Goal: Task Accomplishment & Management: Complete application form

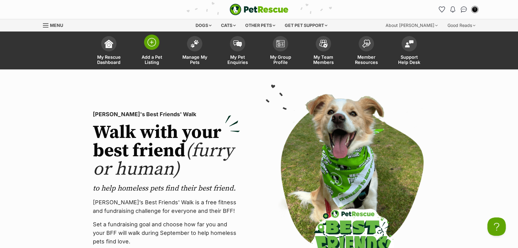
click at [149, 55] on span "Add a Pet Listing" at bounding box center [152, 60] width 28 height 10
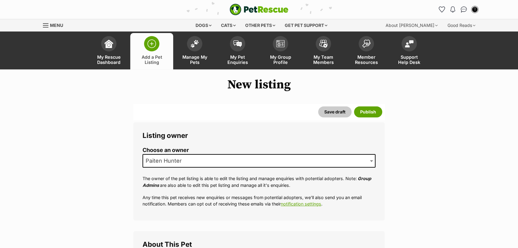
click at [175, 161] on span "Paiten Hunter" at bounding box center [165, 161] width 45 height 9
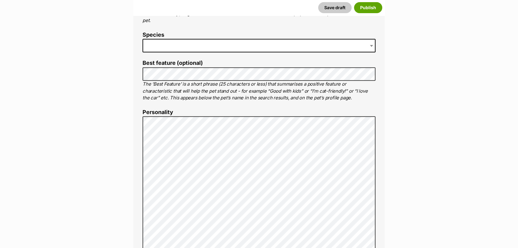
scroll to position [180, 0]
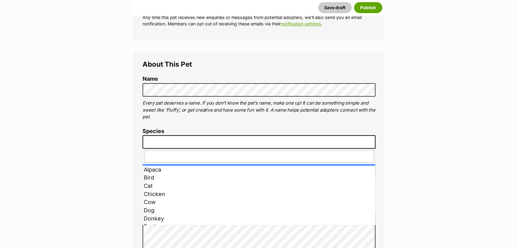
click at [329, 148] on span at bounding box center [258, 141] width 233 height 13
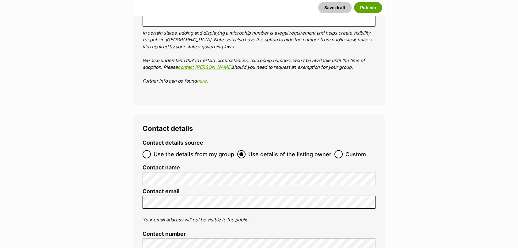
scroll to position [2046, 0]
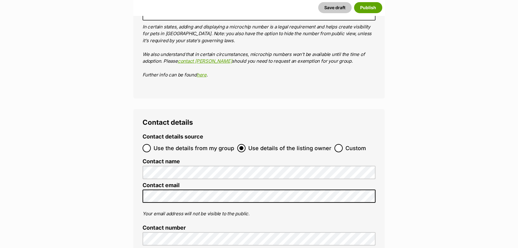
click at [336, 141] on ol "Use the details from my group Use details of the listing owner Custom" at bounding box center [258, 148] width 233 height 14
click at [338, 144] on input "Custom" at bounding box center [338, 148] width 8 height 8
radio input "true"
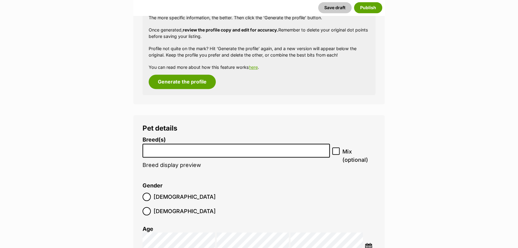
scroll to position [646, 0]
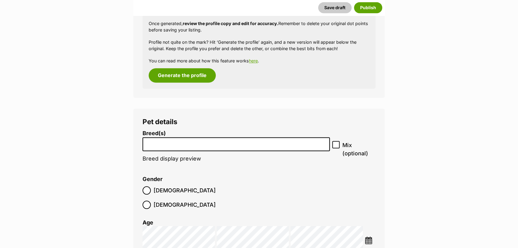
click at [366, 237] on img at bounding box center [368, 241] width 8 height 8
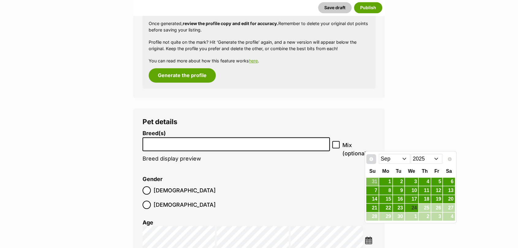
click at [374, 158] on link "Prev" at bounding box center [371, 159] width 10 height 10
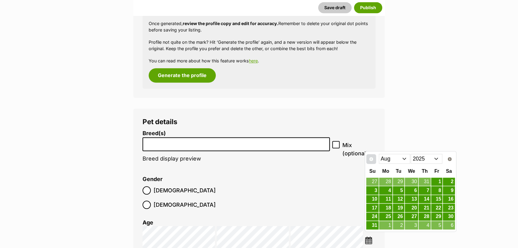
click at [374, 158] on link "Prev" at bounding box center [371, 159] width 10 height 10
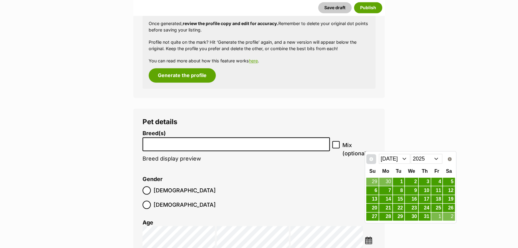
click at [374, 158] on link "Prev" at bounding box center [371, 159] width 10 height 10
click at [408, 209] on link "25" at bounding box center [411, 208] width 13 height 8
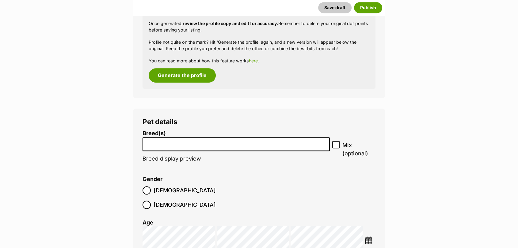
click at [220, 133] on label "Breed(s)" at bounding box center [235, 133] width 187 height 6
click at [143, 138] on select "Affenpinscher Afghan Hound Airedale Terrier Akita Akita (Japanese) Alaskan Husk…" at bounding box center [142, 138] width 0 height 0
click at [218, 150] on li at bounding box center [236, 144] width 183 height 13
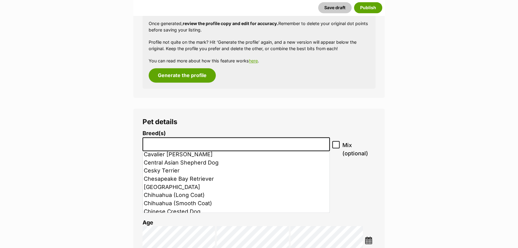
scroll to position [534, 0]
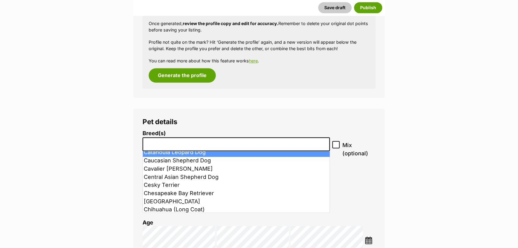
click at [274, 148] on li at bounding box center [236, 144] width 183 height 13
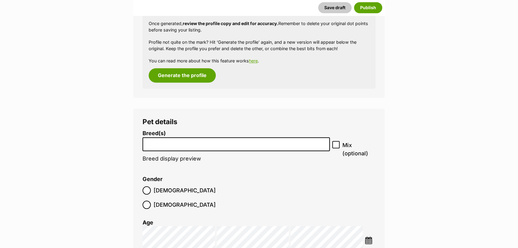
click at [274, 148] on li at bounding box center [236, 144] width 183 height 13
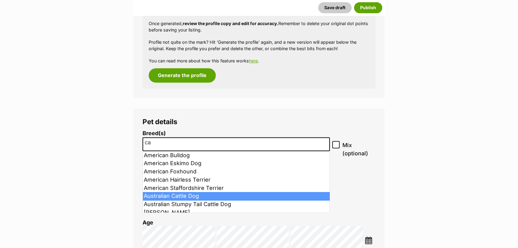
type input "ca"
select select "15"
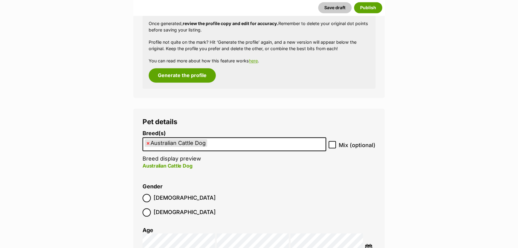
click at [331, 143] on icon at bounding box center [332, 145] width 4 height 4
click at [331, 143] on input "Mix (optional)" at bounding box center [331, 144] width 7 height 7
checkbox input "true"
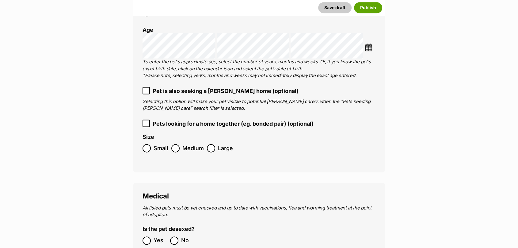
scroll to position [859, 0]
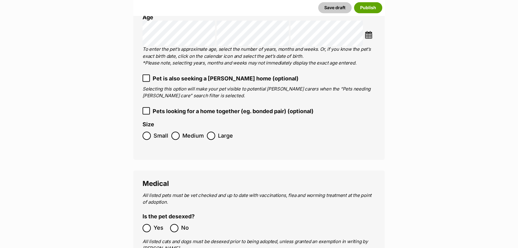
click at [179, 132] on label "Medium" at bounding box center [187, 136] width 32 height 8
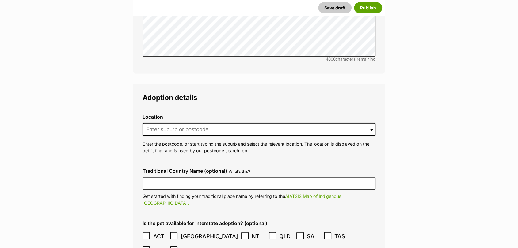
scroll to position [1348, 0]
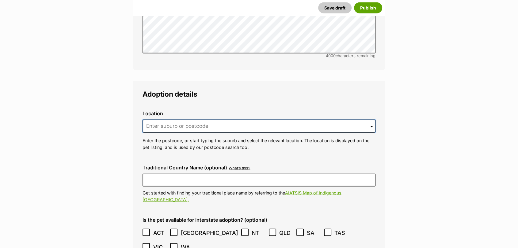
click at [190, 120] on input at bounding box center [258, 126] width 233 height 13
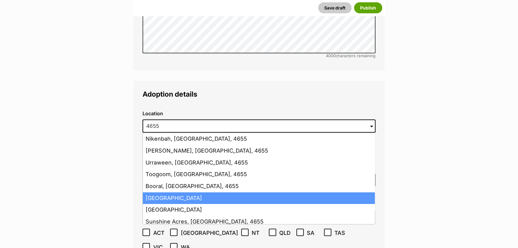
click at [197, 193] on li "Hervey Bay, Queensland, 4655" at bounding box center [259, 199] width 232 height 12
type input "Hervey Bay, Queensland, 4655"
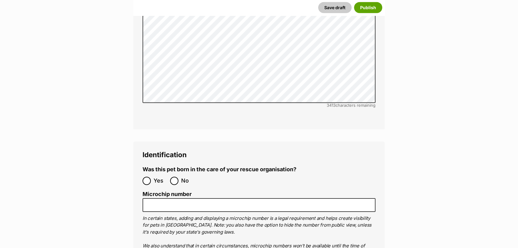
scroll to position [1859, 0]
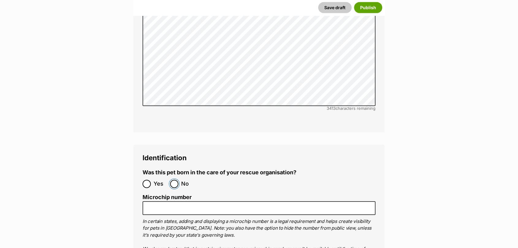
click at [172, 180] on input "No" at bounding box center [174, 184] width 8 height 8
radio input "true"
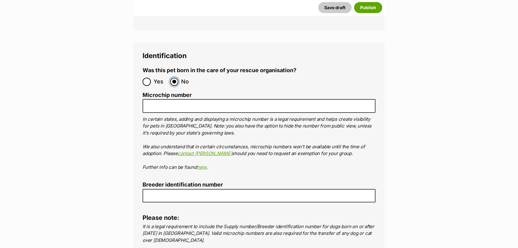
scroll to position [1965, 0]
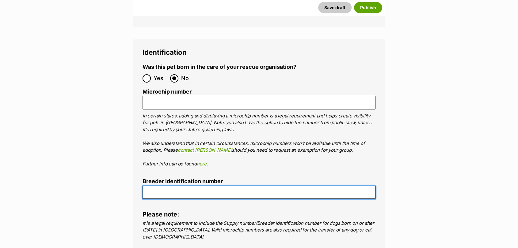
click at [314, 186] on input "Breeder identification number" at bounding box center [258, 193] width 233 height 14
type input "0016197957671"
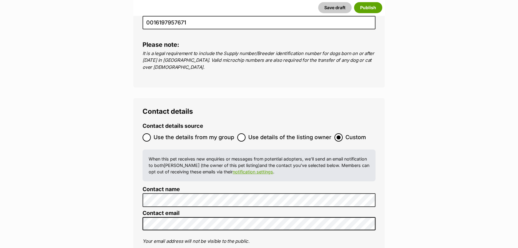
scroll to position [0, 0]
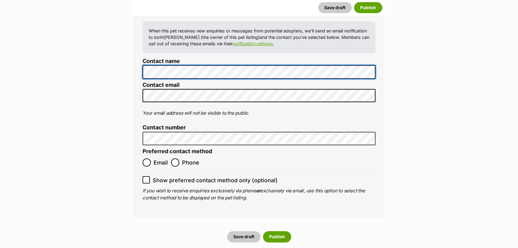
scroll to position [2259, 0]
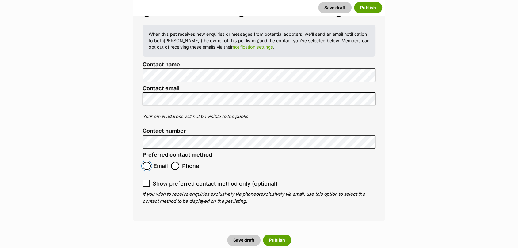
click at [149, 162] on input "Email" at bounding box center [146, 166] width 8 height 8
radio input "true"
click at [147, 180] on input "Show preferred contact method only (optional)" at bounding box center [145, 183] width 7 height 7
checkbox input "true"
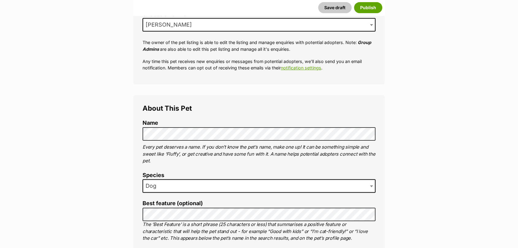
scroll to position [146, 0]
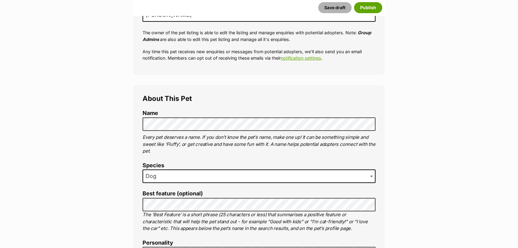
click at [334, 6] on button "Save draft" at bounding box center [334, 7] width 33 height 11
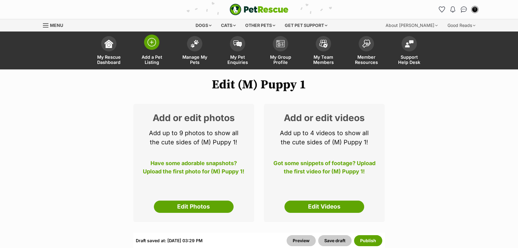
click at [149, 59] on span "Add a Pet Listing" at bounding box center [152, 60] width 28 height 10
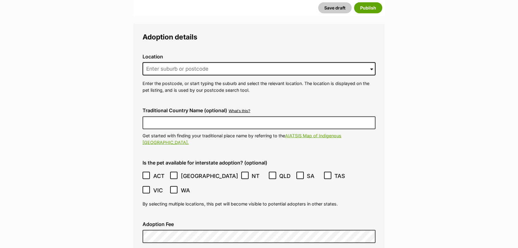
scroll to position [1231, 0]
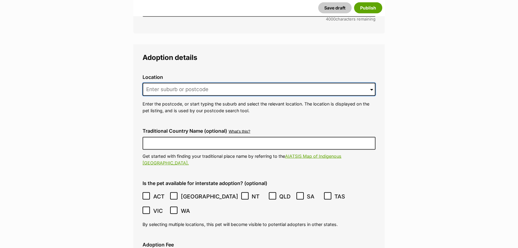
drag, startPoint x: 353, startPoint y: 72, endPoint x: 153, endPoint y: 47, distance: 202.0
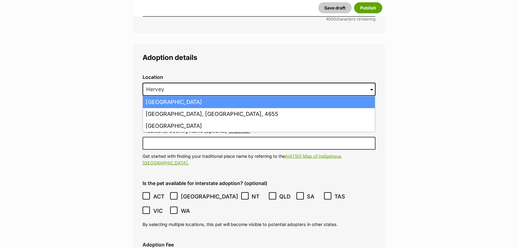
click at [204, 96] on li "Hervey Bay, Queensland, 4655" at bounding box center [259, 102] width 232 height 12
type input "Hervey Bay, Queensland, 4655"
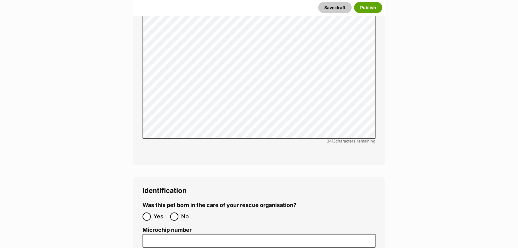
scroll to position [1666, 0]
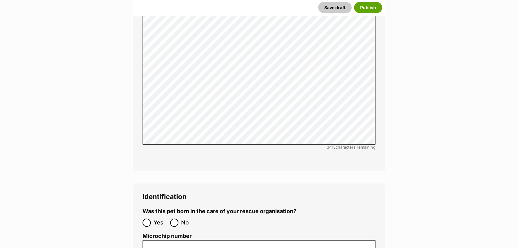
click at [179, 219] on label "No" at bounding box center [182, 223] width 24 height 8
click at [178, 219] on input "No" at bounding box center [174, 223] width 8 height 8
radio input "true"
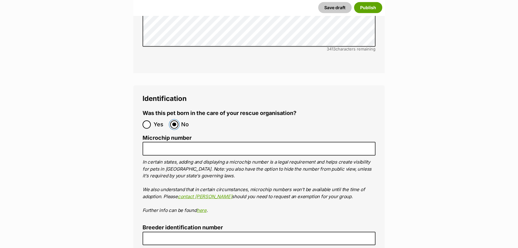
scroll to position [1782, 0]
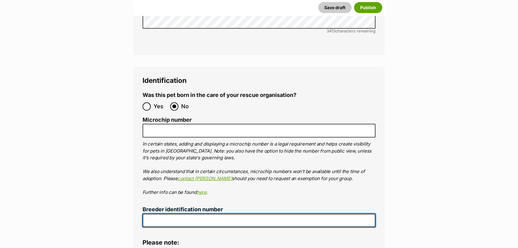
click at [336, 214] on input "Breeder identification number" at bounding box center [258, 221] width 233 height 14
type input "0016197957671"
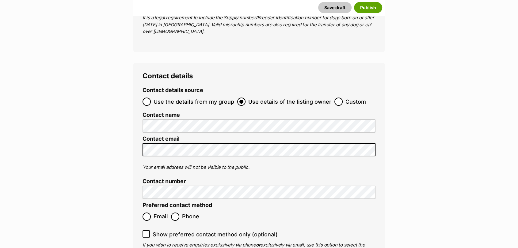
scroll to position [2022, 0]
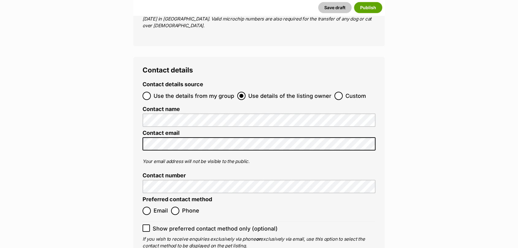
drag, startPoint x: 346, startPoint y: 56, endPoint x: 345, endPoint y: 59, distance: 3.1
click at [345, 92] on span "Custom" at bounding box center [355, 96] width 21 height 8
click at [342, 92] on input "Custom" at bounding box center [338, 96] width 8 height 8
radio input "true"
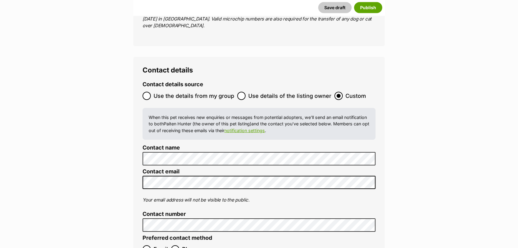
click at [345, 92] on span "Custom" at bounding box center [355, 96] width 21 height 8
click at [342, 92] on input "Custom" at bounding box center [338, 96] width 8 height 8
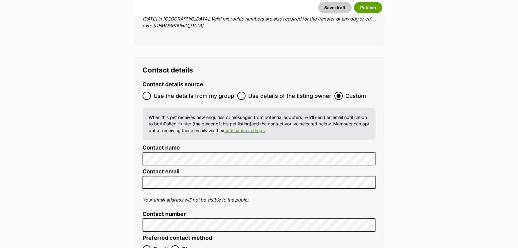
scroll to position [0, 0]
click at [149, 246] on input "Email" at bounding box center [146, 250] width 8 height 8
radio input "true"
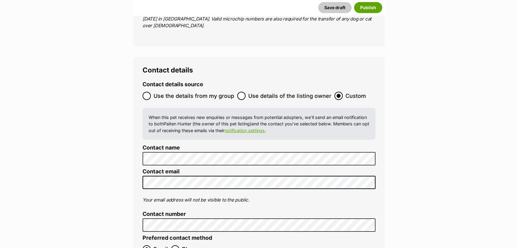
checkbox input "true"
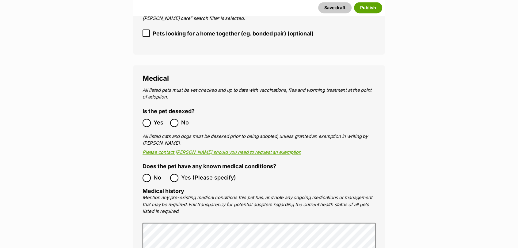
scroll to position [897, 0]
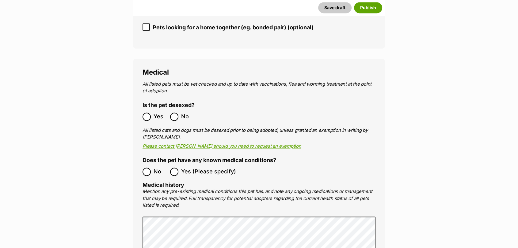
click at [163, 113] on span "Yes" at bounding box center [159, 117] width 13 height 8
click at [164, 168] on span "No" at bounding box center [159, 172] width 13 height 8
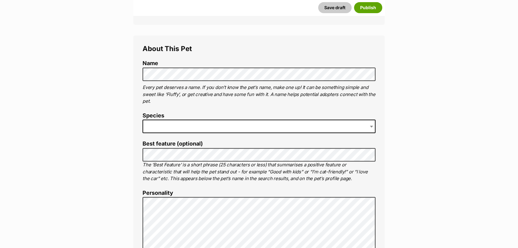
scroll to position [193, 0]
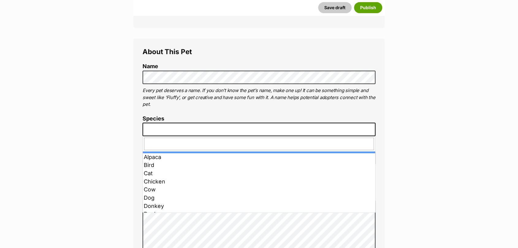
click at [367, 124] on span at bounding box center [258, 129] width 233 height 13
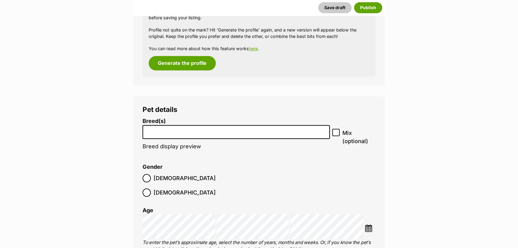
scroll to position [639, 0]
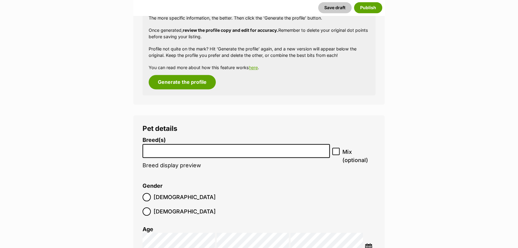
click at [161, 200] on span "[DEMOGRAPHIC_DATA]" at bounding box center [184, 197] width 62 height 8
click at [181, 155] on li at bounding box center [236, 151] width 183 height 13
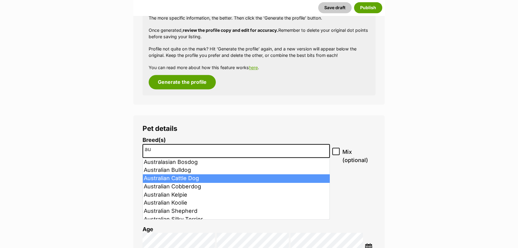
type input "au"
select select "15"
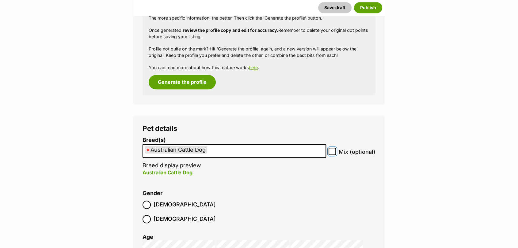
click at [336, 150] on input "Mix (optional)" at bounding box center [331, 151] width 7 height 7
checkbox input "true"
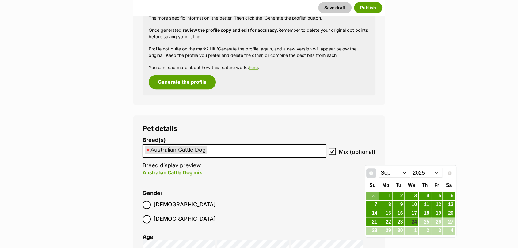
click at [371, 173] on span "Prev" at bounding box center [370, 173] width 5 height 5
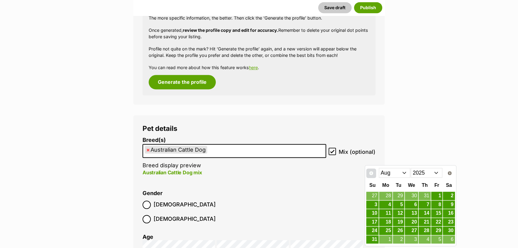
click at [372, 177] on link "Prev" at bounding box center [371, 174] width 10 height 10
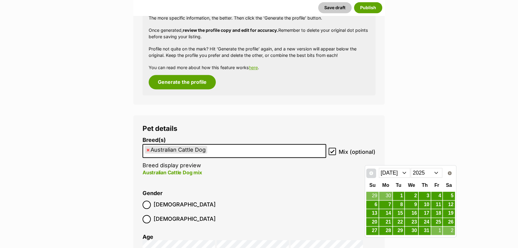
click at [372, 177] on link "Prev" at bounding box center [371, 174] width 10 height 10
click at [416, 222] on link "25" at bounding box center [411, 223] width 13 height 8
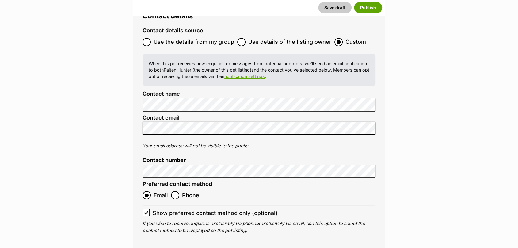
scroll to position [2262, 0]
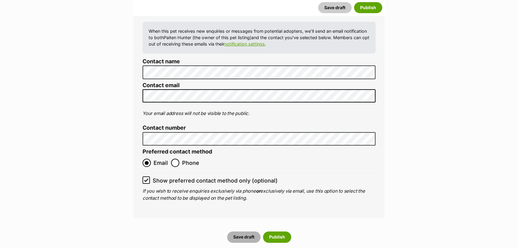
click at [239, 232] on button "Save draft" at bounding box center [243, 237] width 33 height 11
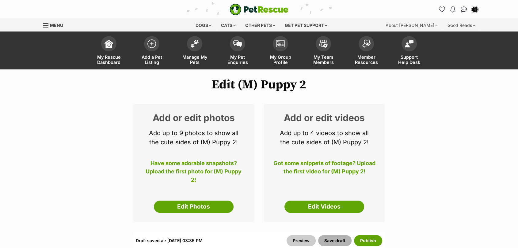
click at [331, 240] on button "Save draft" at bounding box center [334, 240] width 33 height 11
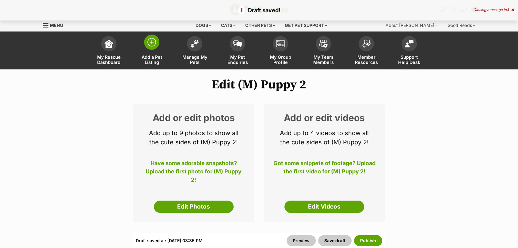
click at [162, 67] on link "Add a Pet Listing" at bounding box center [151, 51] width 43 height 36
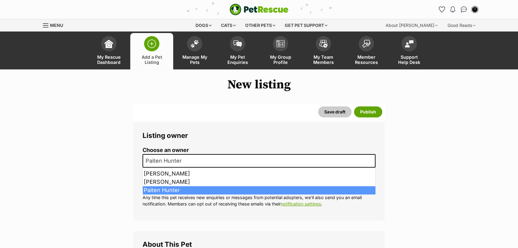
click at [181, 158] on span "Paiten Hunter" at bounding box center [165, 161] width 45 height 9
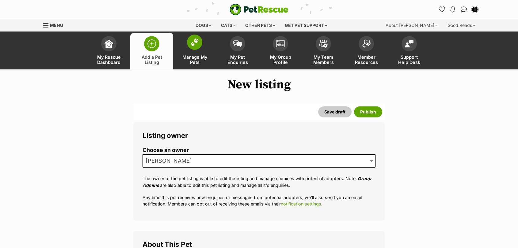
click at [198, 55] on span "Manage My Pets" at bounding box center [195, 60] width 28 height 10
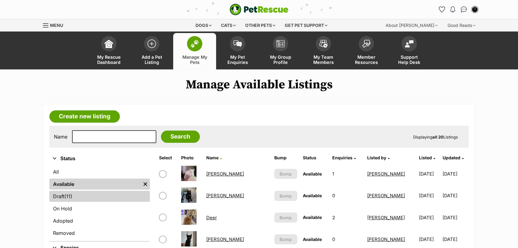
click at [125, 193] on link "Draft (11) Items" at bounding box center [99, 196] width 100 height 11
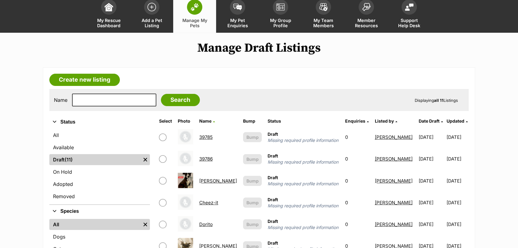
scroll to position [26, 0]
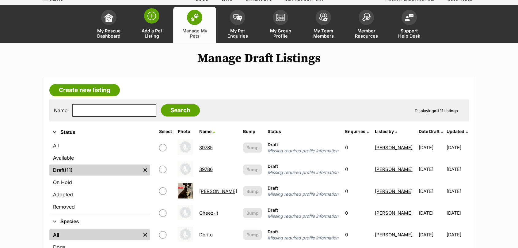
click at [162, 30] on span "Add a Pet Listing" at bounding box center [152, 33] width 28 height 10
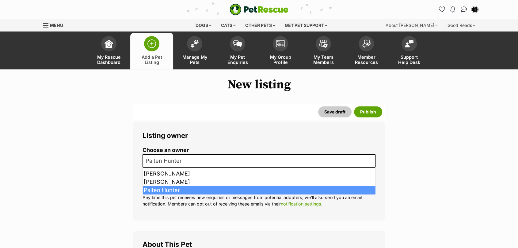
click at [159, 157] on span "Paiten Hunter" at bounding box center [258, 160] width 233 height 13
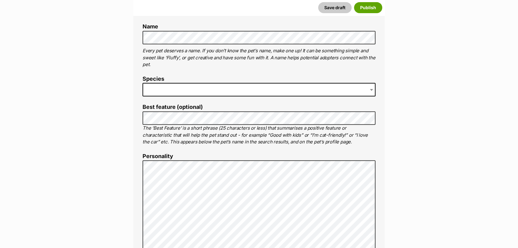
scroll to position [224, 0]
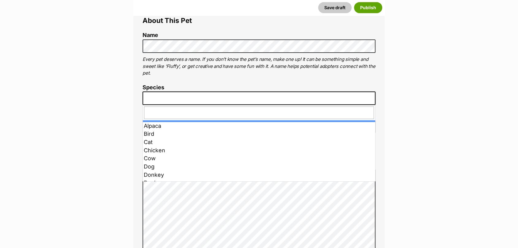
click at [177, 99] on span at bounding box center [258, 98] width 233 height 13
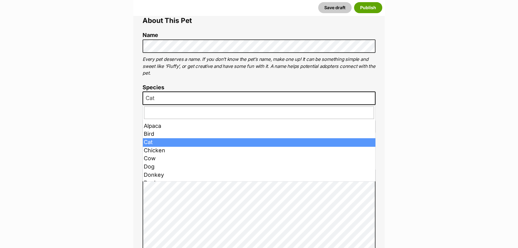
click at [348, 100] on span "Cat" at bounding box center [258, 98] width 233 height 13
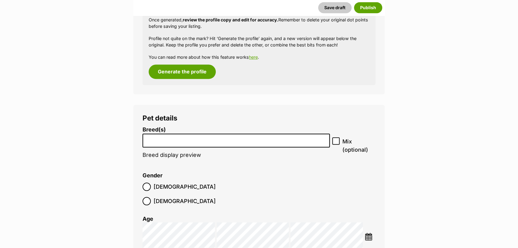
scroll to position [662, 0]
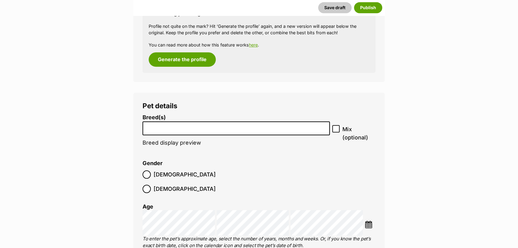
click at [321, 134] on li at bounding box center [236, 128] width 183 height 13
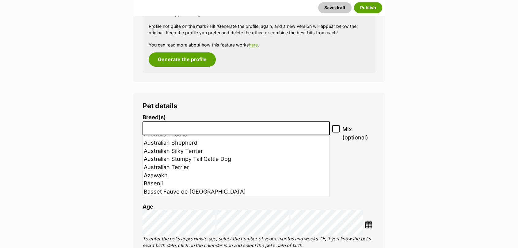
scroll to position [110, 0]
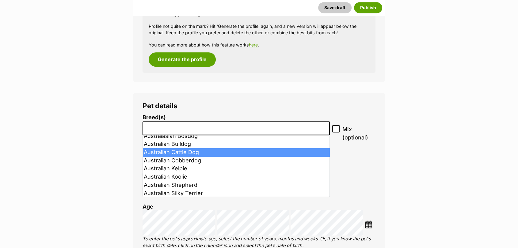
select select "15"
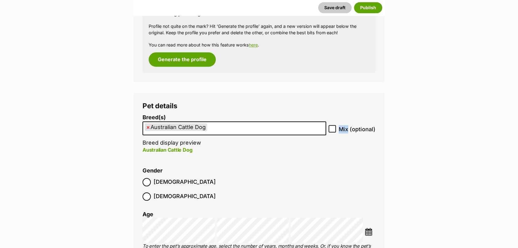
drag, startPoint x: 285, startPoint y: 155, endPoint x: 333, endPoint y: 129, distance: 54.3
click at [333, 129] on div "Breed(s) Australian Cattle Dog Affenpinscher Afghan Hound Airedale Terrier Akit…" at bounding box center [258, 138] width 233 height 46
click at [333, 129] on icon at bounding box center [332, 128] width 4 height 3
click at [333, 129] on input "Mix (optional)" at bounding box center [331, 128] width 7 height 7
checkbox input "true"
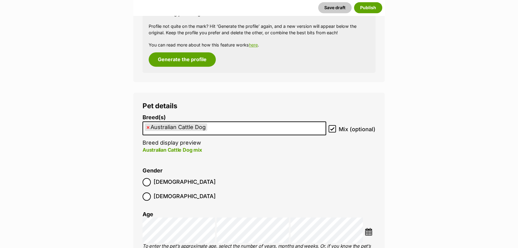
click at [372, 228] on img at bounding box center [368, 232] width 8 height 8
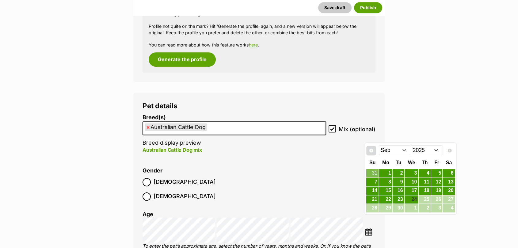
click at [373, 152] on span "Prev" at bounding box center [370, 150] width 5 height 5
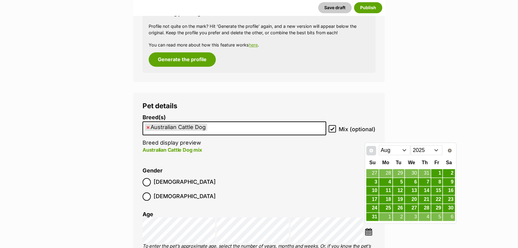
click at [372, 153] on link "Prev" at bounding box center [371, 151] width 10 height 10
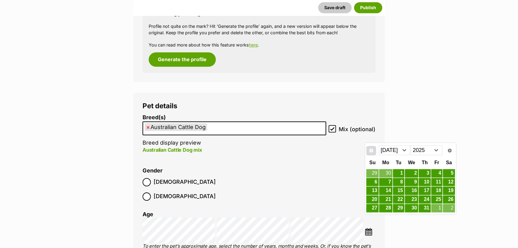
click at [372, 153] on link "Prev" at bounding box center [371, 151] width 10 height 10
click at [415, 199] on link "25" at bounding box center [411, 200] width 13 height 8
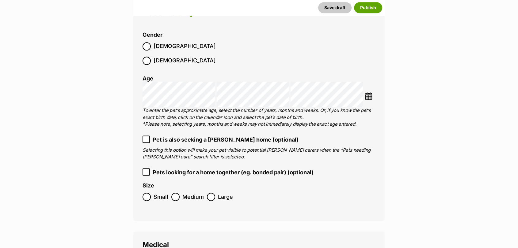
scroll to position [801, 0]
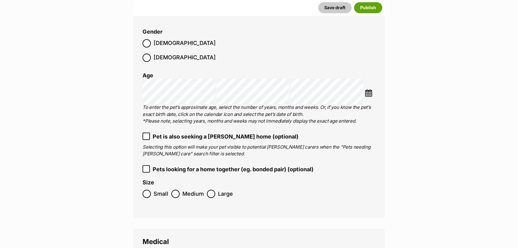
click at [195, 190] on span "Medium" at bounding box center [192, 194] width 21 height 8
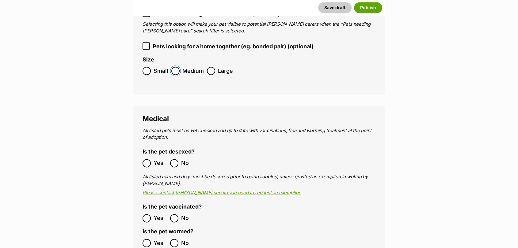
scroll to position [936, 0]
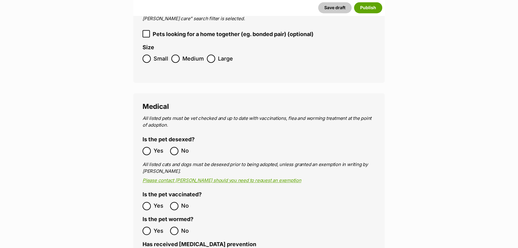
click at [151, 202] on label "Yes" at bounding box center [154, 206] width 24 height 8
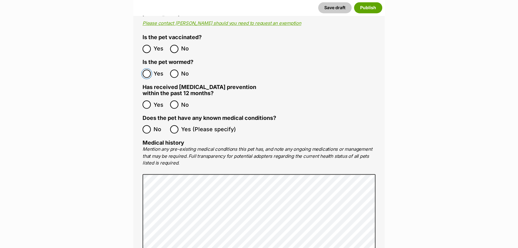
scroll to position [1091, 0]
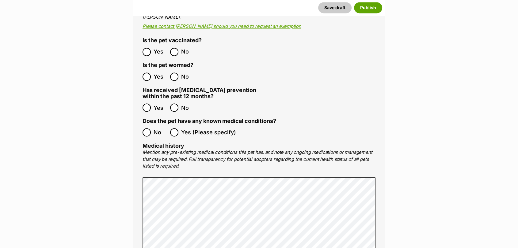
click at [151, 128] on label "No" at bounding box center [154, 132] width 24 height 8
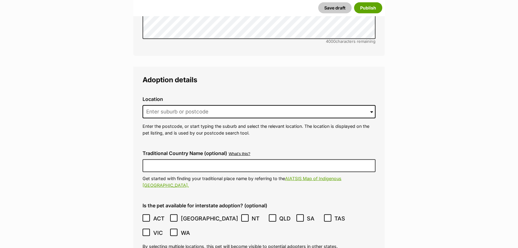
scroll to position [1382, 0]
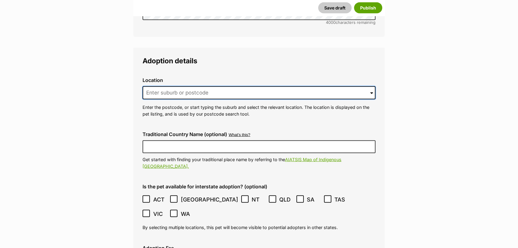
click at [350, 86] on input at bounding box center [258, 92] width 233 height 13
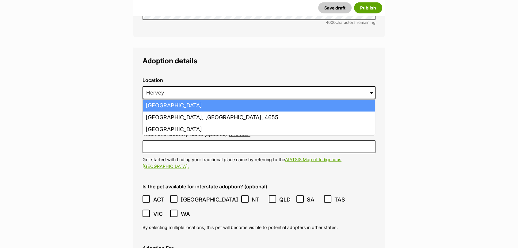
click at [303, 100] on li "Hervey Bay, Queensland, 4655" at bounding box center [259, 106] width 232 height 12
type input "Hervey Bay, Queensland, 4655"
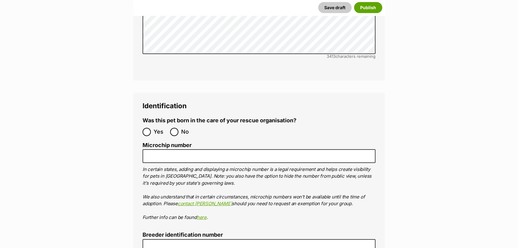
scroll to position [1921, 0]
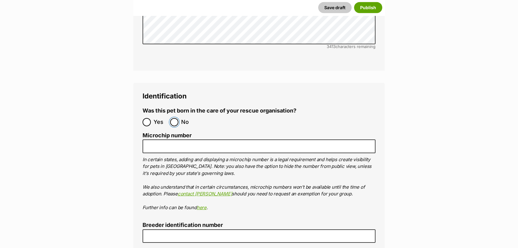
click at [177, 118] on input "No" at bounding box center [174, 122] width 8 height 8
radio input "true"
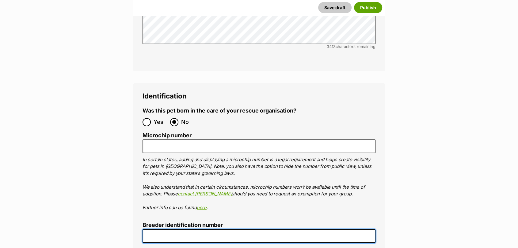
click at [157, 230] on input "Breeder identification number" at bounding box center [258, 237] width 233 height 14
type input "0016197957671"
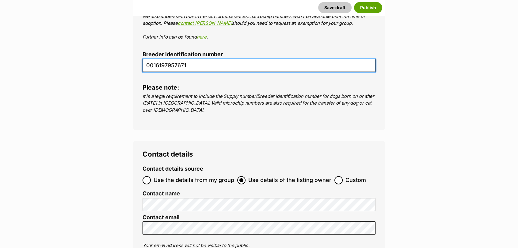
scroll to position [2095, 0]
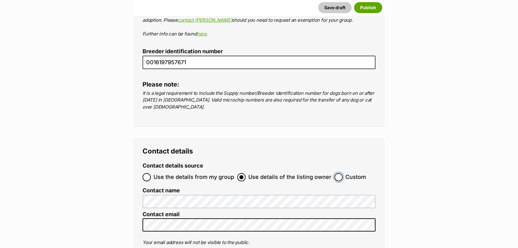
click at [336, 173] on input "Custom" at bounding box center [338, 177] width 8 height 8
radio input "true"
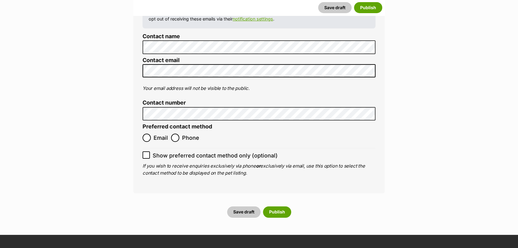
scroll to position [2281, 0]
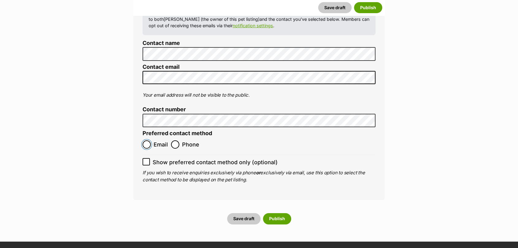
click at [146, 141] on input "Email" at bounding box center [146, 145] width 8 height 8
radio input "true"
click at [148, 158] on input "Show preferred contact method only (optional)" at bounding box center [145, 161] width 7 height 7
checkbox input "true"
click at [248, 213] on button "Save draft" at bounding box center [243, 218] width 33 height 11
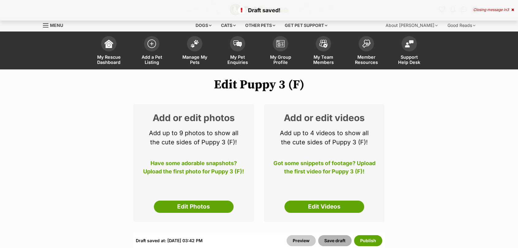
click at [336, 240] on button "Save draft" at bounding box center [334, 240] width 33 height 11
click at [194, 54] on link "Manage My Pets" at bounding box center [194, 51] width 43 height 36
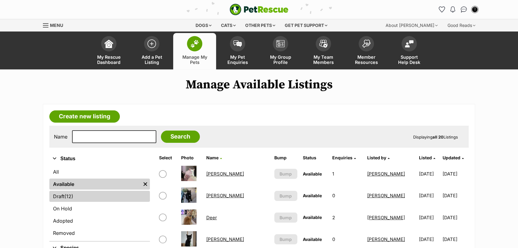
click at [108, 199] on link "Draft (12) Items" at bounding box center [99, 196] width 100 height 11
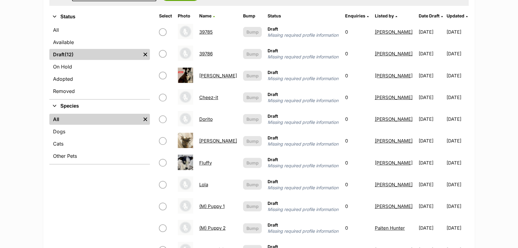
scroll to position [147, 0]
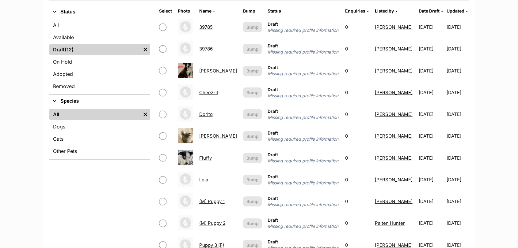
click at [208, 206] on td "(M) Puppy 1" at bounding box center [218, 201] width 43 height 21
click at [205, 203] on link "(M) Puppy 1" at bounding box center [211, 202] width 25 height 6
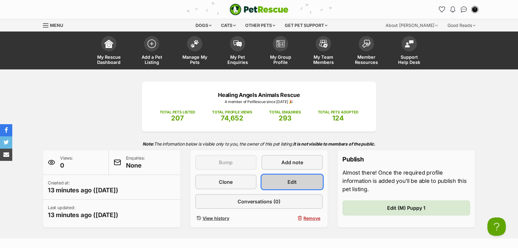
click at [307, 182] on link "Edit" at bounding box center [291, 182] width 61 height 15
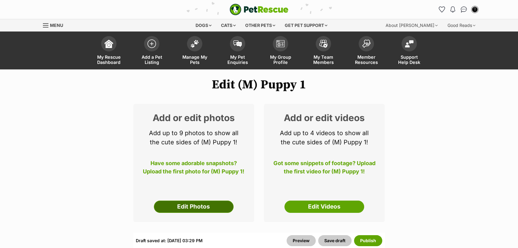
click at [206, 209] on link "Edit Photos" at bounding box center [194, 207] width 80 height 12
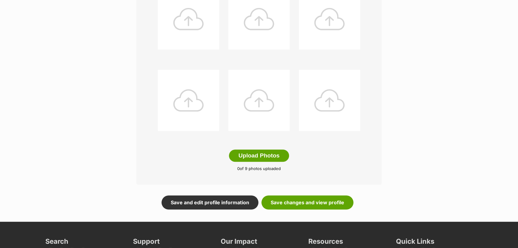
scroll to position [271, 0]
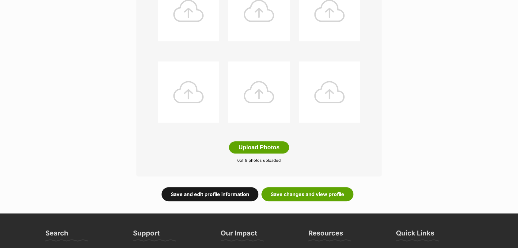
click at [191, 194] on link "Save and edit profile information" at bounding box center [209, 194] width 97 height 14
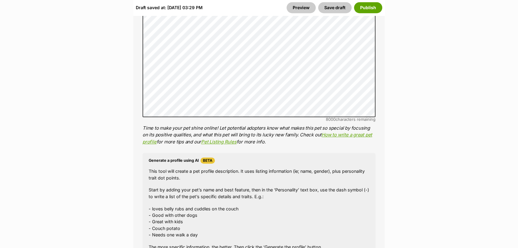
scroll to position [357, 0]
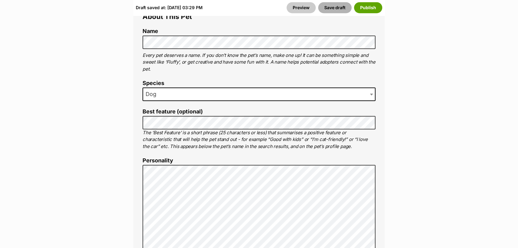
click at [337, 4] on button "Save draft" at bounding box center [334, 7] width 33 height 11
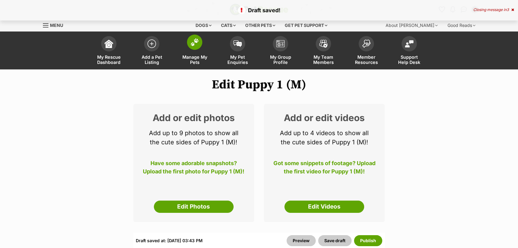
click at [197, 44] on img at bounding box center [194, 42] width 9 height 8
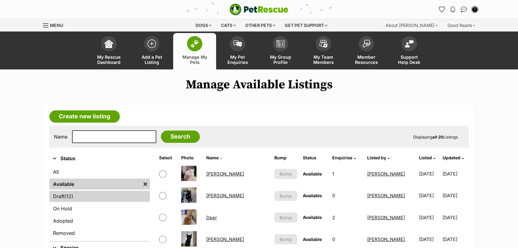
click at [136, 198] on link "Draft (12) Items" at bounding box center [99, 196] width 100 height 11
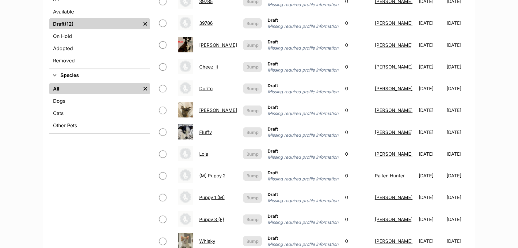
scroll to position [198, 0]
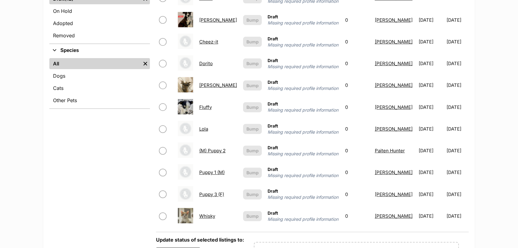
click at [216, 152] on link "(M) Puppy 2" at bounding box center [212, 151] width 26 height 6
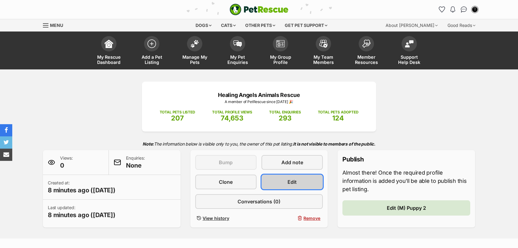
click at [278, 179] on link "Edit" at bounding box center [291, 182] width 61 height 15
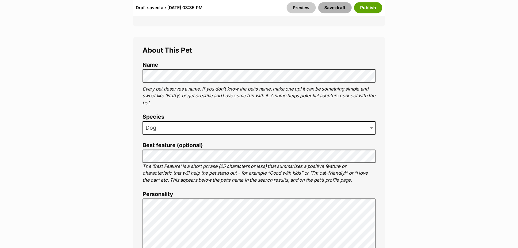
click at [335, 5] on button "Save draft" at bounding box center [334, 7] width 33 height 11
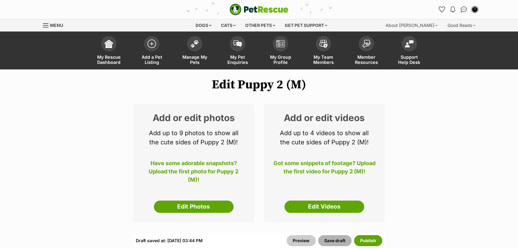
click at [323, 245] on button "Save draft" at bounding box center [334, 240] width 33 height 11
click at [239, 56] on span "My Pet Enquiries" at bounding box center [238, 60] width 28 height 10
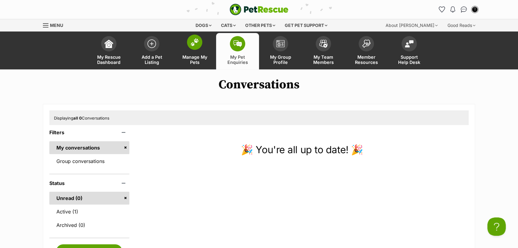
click at [197, 58] on span "Manage My Pets" at bounding box center [195, 60] width 28 height 10
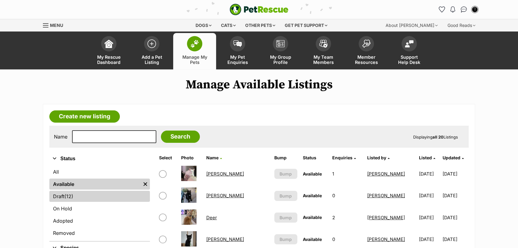
click at [131, 202] on link "Draft (12) Items" at bounding box center [99, 196] width 100 height 11
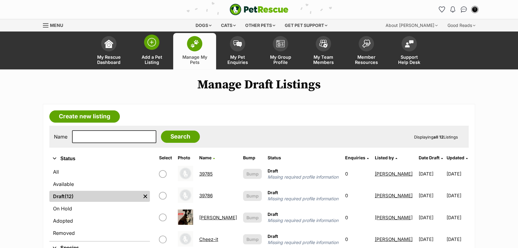
click at [159, 48] on link "Add a Pet Listing" at bounding box center [151, 51] width 43 height 36
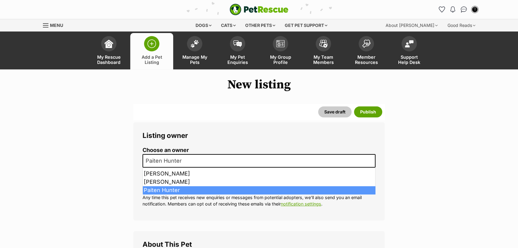
click at [179, 163] on span "Paiten Hunter" at bounding box center [165, 161] width 45 height 9
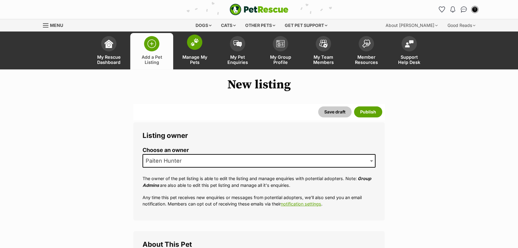
click at [201, 59] on span "Manage My Pets" at bounding box center [195, 60] width 28 height 10
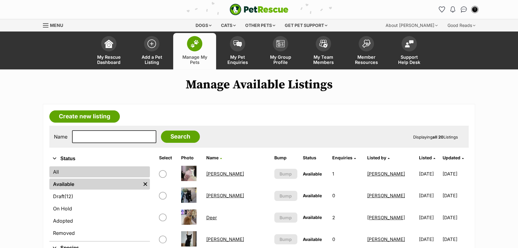
click at [78, 178] on link "All" at bounding box center [99, 172] width 100 height 11
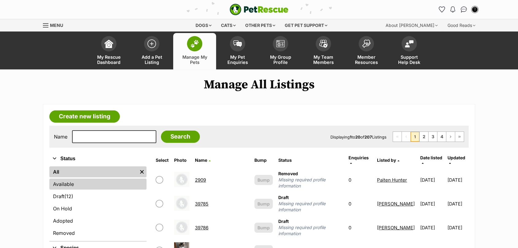
click at [108, 185] on link "Available" at bounding box center [97, 184] width 97 height 11
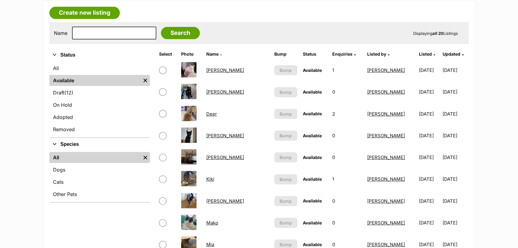
drag, startPoint x: 522, startPoint y: 55, endPoint x: 508, endPoint y: 79, distance: 28.4
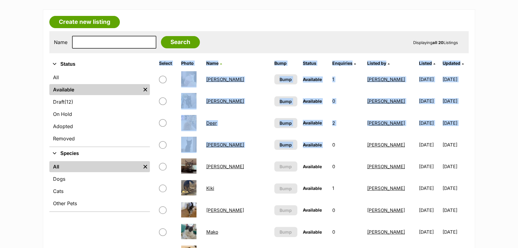
drag, startPoint x: 508, startPoint y: 79, endPoint x: 297, endPoint y: 143, distance: 220.1
click at [100, 105] on link "Draft (12) Items" at bounding box center [99, 101] width 100 height 11
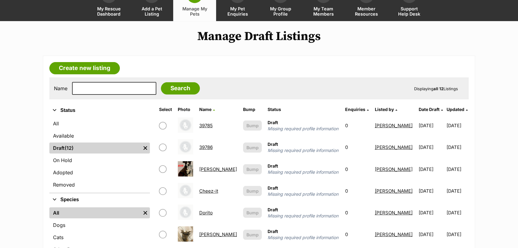
scroll to position [47, 0]
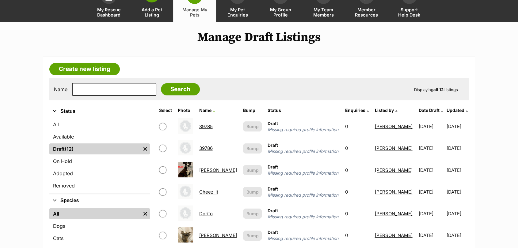
click at [152, 12] on span "Add a Pet Listing" at bounding box center [152, 12] width 28 height 10
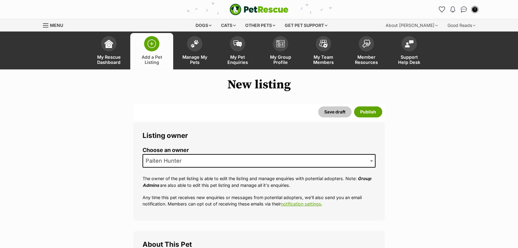
click at [187, 159] on span "Paiten Hunter" at bounding box center [258, 160] width 233 height 13
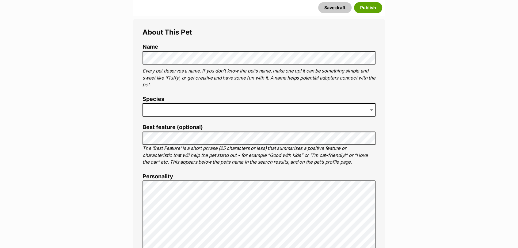
scroll to position [209, 0]
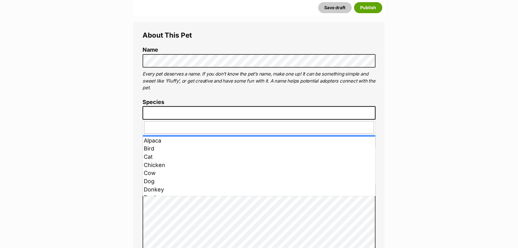
click at [200, 115] on span at bounding box center [258, 112] width 233 height 13
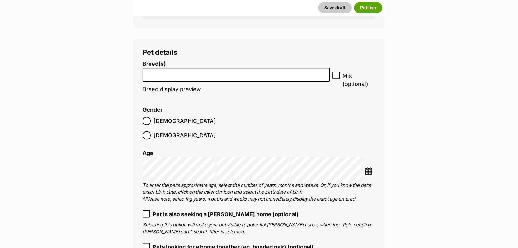
scroll to position [719, 0]
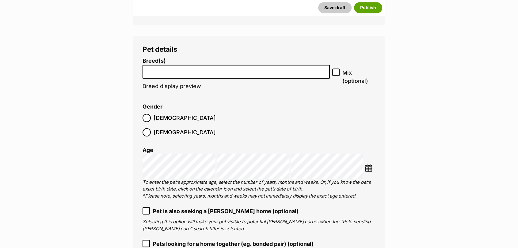
click at [282, 71] on input "search" at bounding box center [236, 70] width 183 height 6
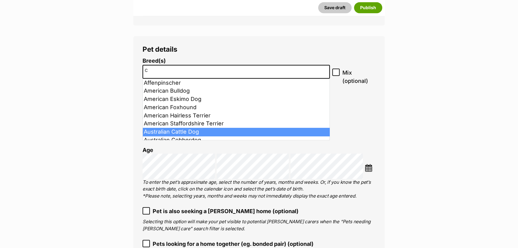
type input "c"
select select "15"
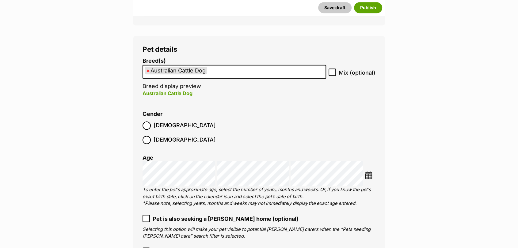
click at [331, 73] on icon at bounding box center [332, 72] width 4 height 3
click at [331, 73] on input "Mix (optional)" at bounding box center [331, 72] width 7 height 7
checkbox input "true"
click at [180, 136] on label "[DEMOGRAPHIC_DATA]" at bounding box center [178, 140] width 73 height 8
click at [365, 171] on img at bounding box center [368, 175] width 8 height 8
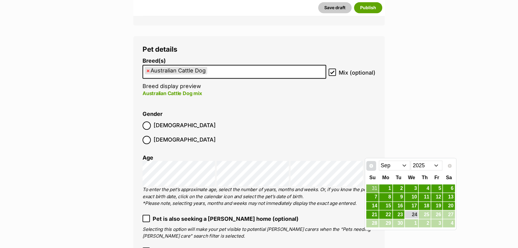
click at [373, 167] on link "Prev" at bounding box center [371, 166] width 10 height 10
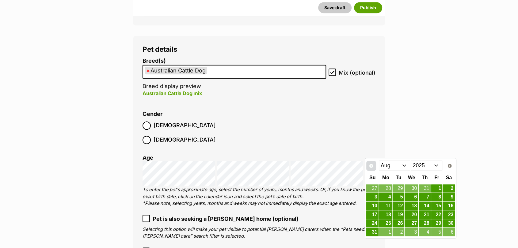
click at [373, 167] on link "Prev" at bounding box center [371, 166] width 10 height 10
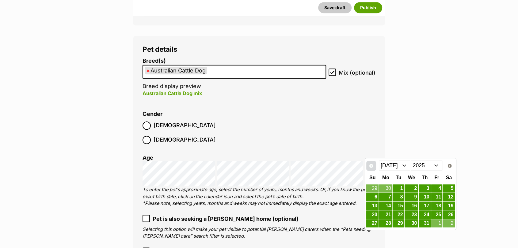
click at [373, 167] on link "Prev" at bounding box center [371, 166] width 10 height 10
click at [423, 211] on link "26" at bounding box center [424, 215] width 12 height 8
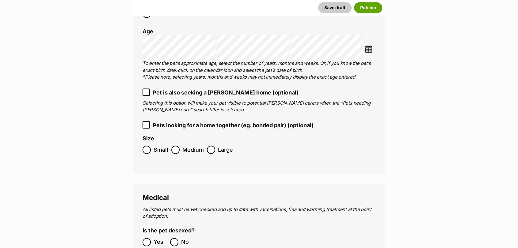
scroll to position [857, 0]
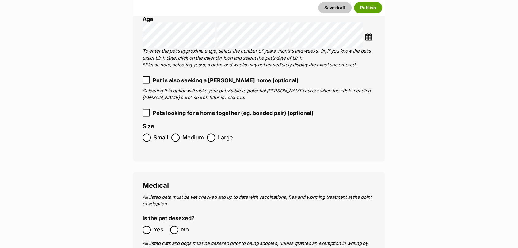
click at [191, 134] on span "Medium" at bounding box center [192, 138] width 21 height 8
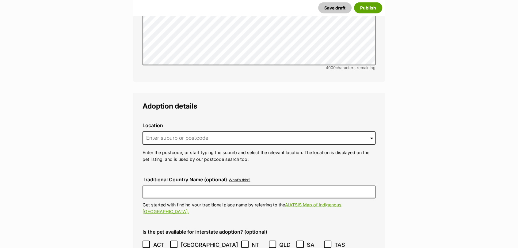
scroll to position [1358, 0]
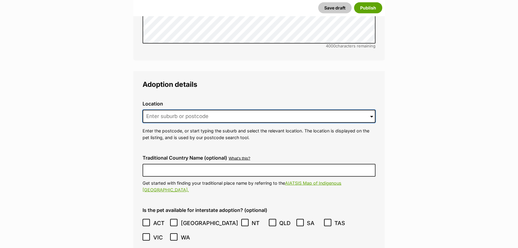
click at [342, 110] on input at bounding box center [258, 116] width 233 height 13
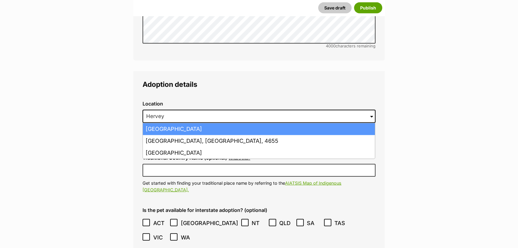
click at [296, 123] on li "[GEOGRAPHIC_DATA]" at bounding box center [259, 129] width 232 height 12
type input "[GEOGRAPHIC_DATA]"
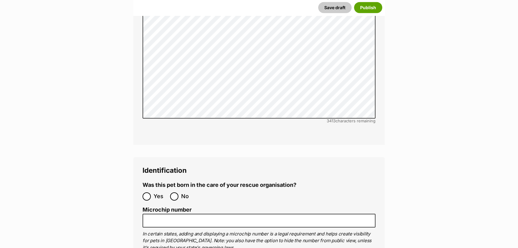
scroll to position [1904, 0]
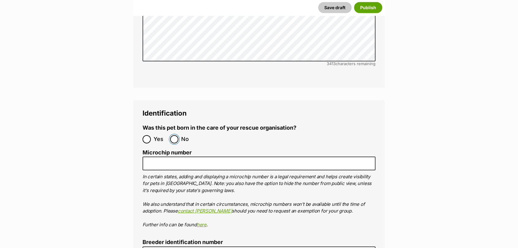
click at [176, 135] on input "No" at bounding box center [174, 139] width 8 height 8
radio input "true"
type input "0016197957671"
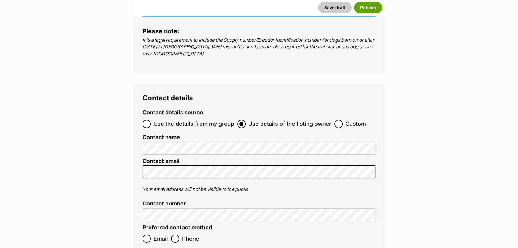
scroll to position [2161, 0]
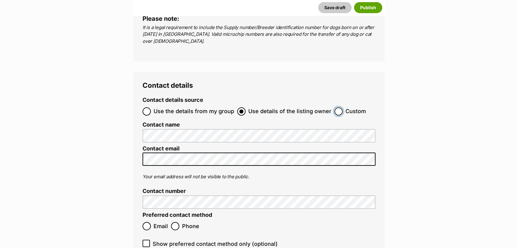
click at [334, 107] on input "Custom" at bounding box center [338, 111] width 8 height 8
radio input "true"
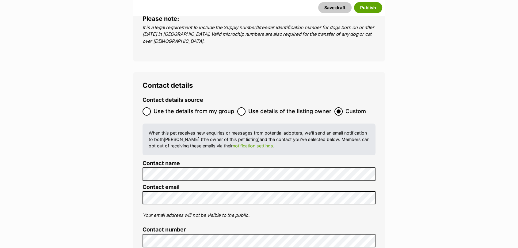
scroll to position [0, 0]
radio input "true"
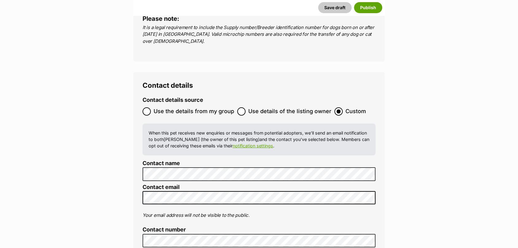
checkbox input "true"
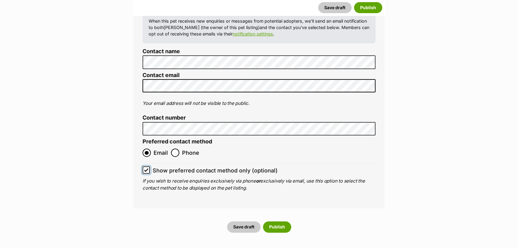
scroll to position [2282, 0]
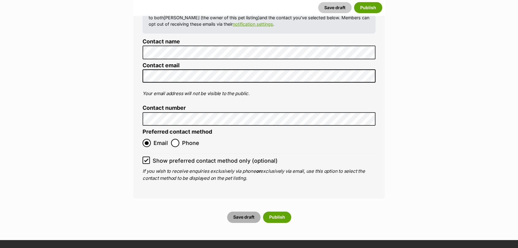
click at [240, 212] on button "Save draft" at bounding box center [243, 217] width 33 height 11
